Goal: Task Accomplishment & Management: Use online tool/utility

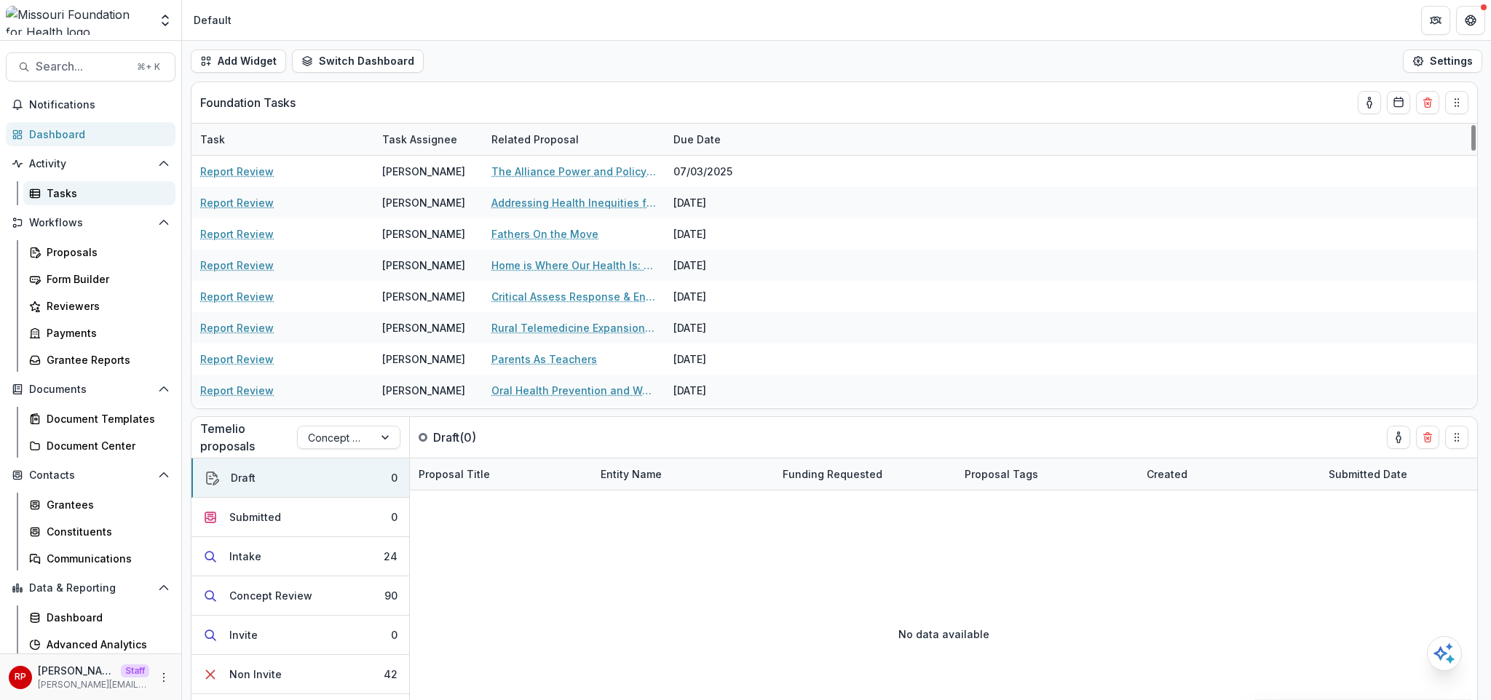
click at [98, 192] on div "Tasks" at bounding box center [105, 193] width 117 height 15
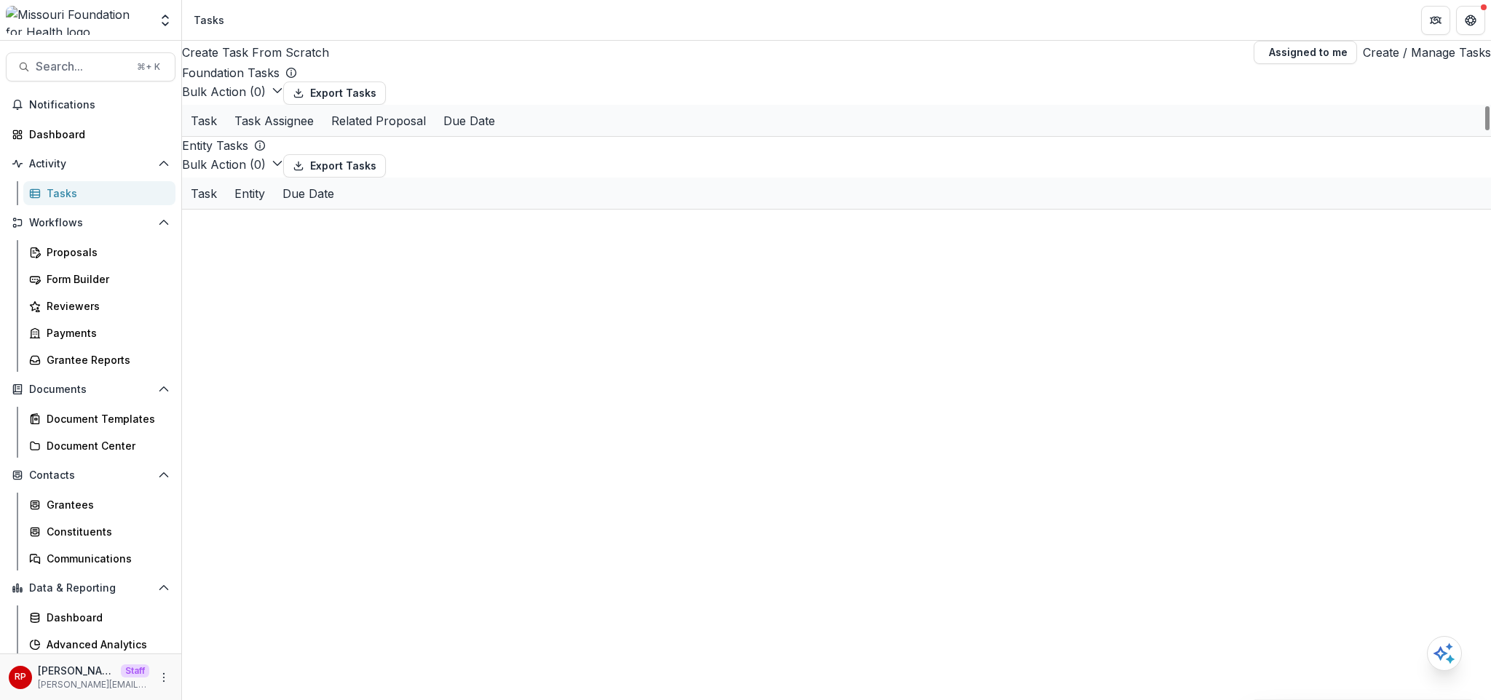
click at [182, 137] on span at bounding box center [182, 137] width 0 height 0
click at [182, 168] on span at bounding box center [182, 168] width 0 height 0
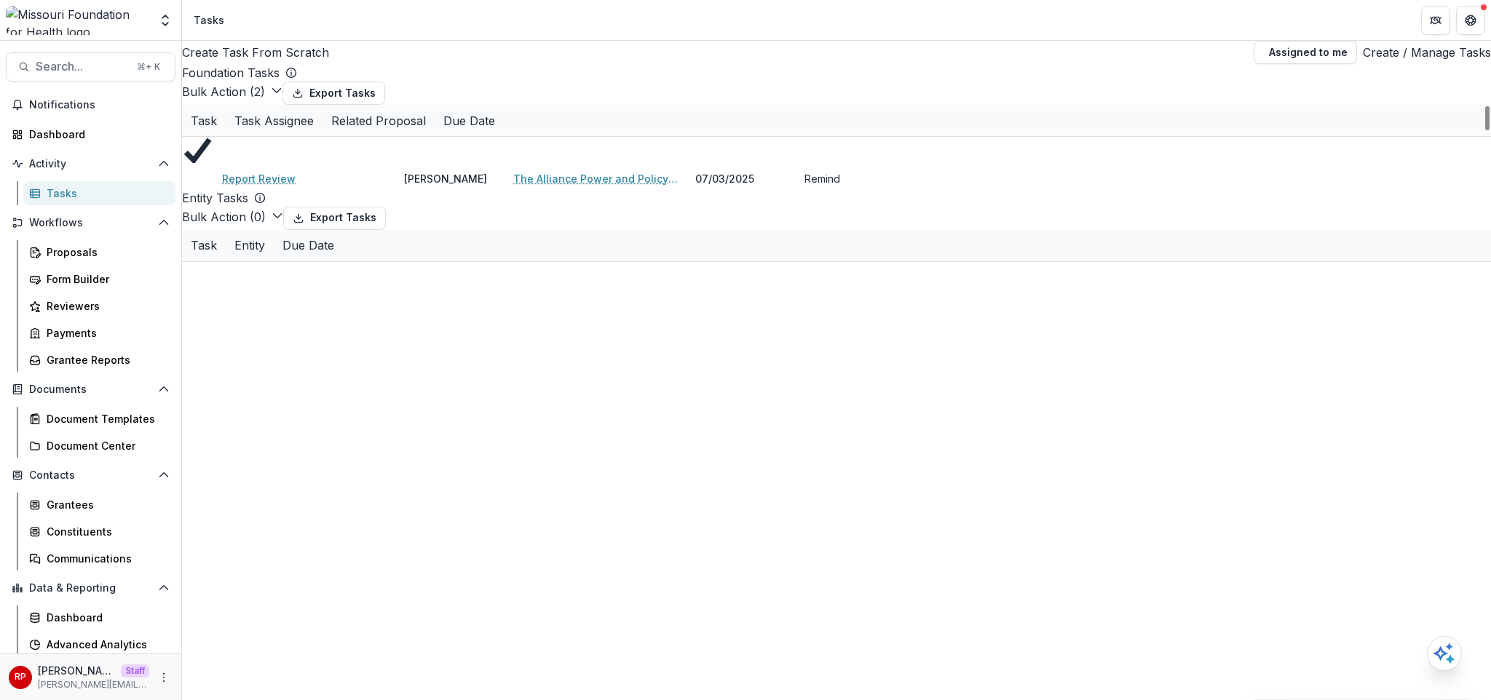
click at [261, 100] on button "Bulk Action ( 2 )" at bounding box center [232, 91] width 100 height 17
